Goal: Obtain resource: Download file/media

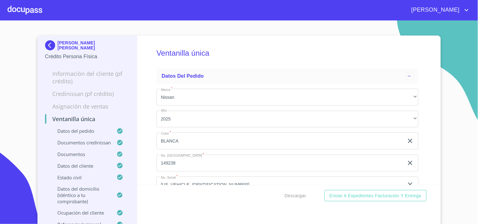
scroll to position [2423, 0]
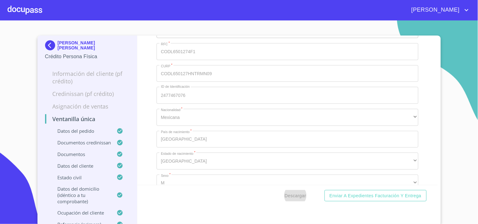
click at [30, 5] on div at bounding box center [25, 10] width 35 height 20
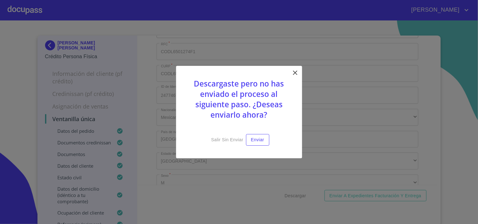
click at [296, 74] on icon at bounding box center [295, 73] width 4 height 4
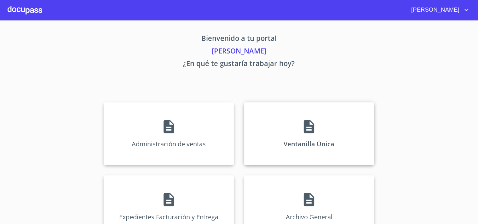
click at [363, 123] on div "Ventanilla Única" at bounding box center [309, 133] width 130 height 63
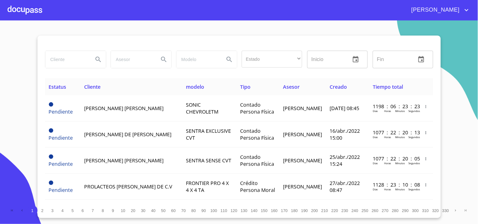
click at [67, 65] on input "search" at bounding box center [66, 59] width 43 height 17
type input "g"
type input "[PERSON_NAME]"
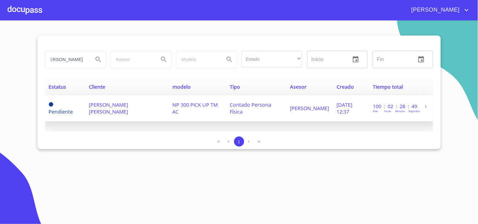
click at [337, 109] on span "[DATE] 12:37" at bounding box center [345, 109] width 16 height 14
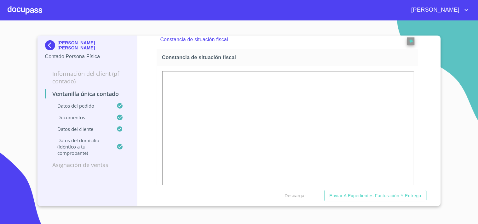
scroll to position [1121, 0]
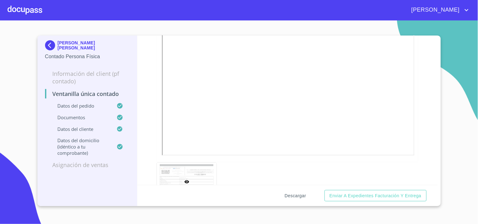
click at [293, 194] on span "Descargar" at bounding box center [295, 196] width 21 height 8
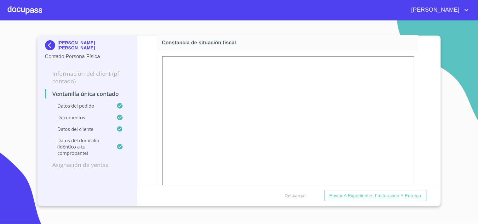
click at [11, 6] on div at bounding box center [25, 10] width 35 height 20
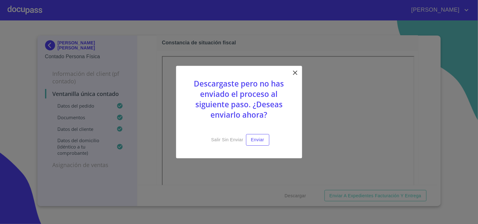
click at [298, 73] on icon at bounding box center [296, 73] width 8 height 8
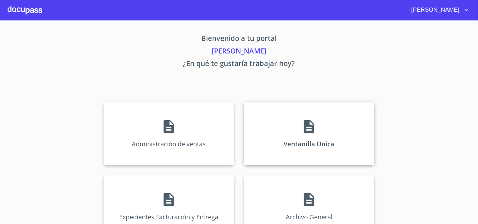
click at [293, 115] on div "Ventanilla Única" at bounding box center [309, 133] width 130 height 63
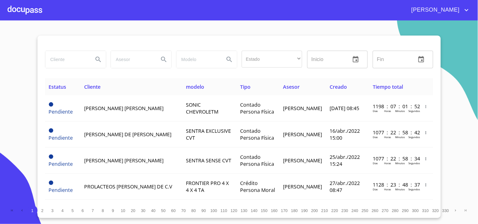
click at [57, 54] on input "search" at bounding box center [66, 59] width 43 height 17
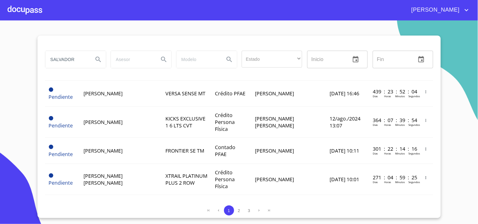
scroll to position [559, 0]
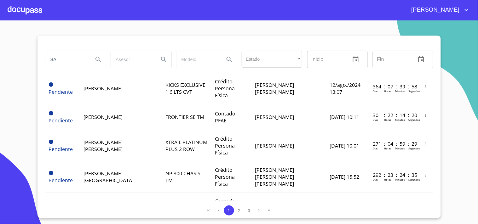
type input "S"
type input "[PERSON_NAME]"
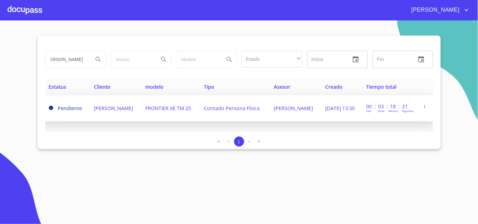
scroll to position [0, 0]
click at [181, 106] on span "FRONTIER XE TM 25" at bounding box center [168, 108] width 46 height 7
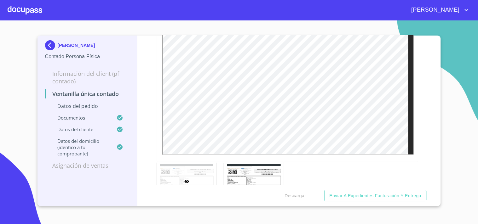
scroll to position [1121, 0]
click at [304, 194] on span "Descargar" at bounding box center [295, 196] width 21 height 8
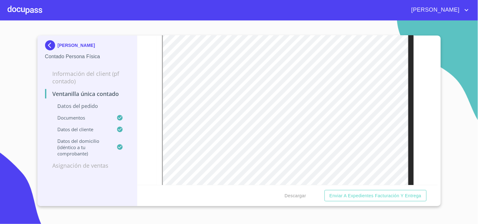
scroll to position [1086, 0]
